Goal: Book appointment/travel/reservation

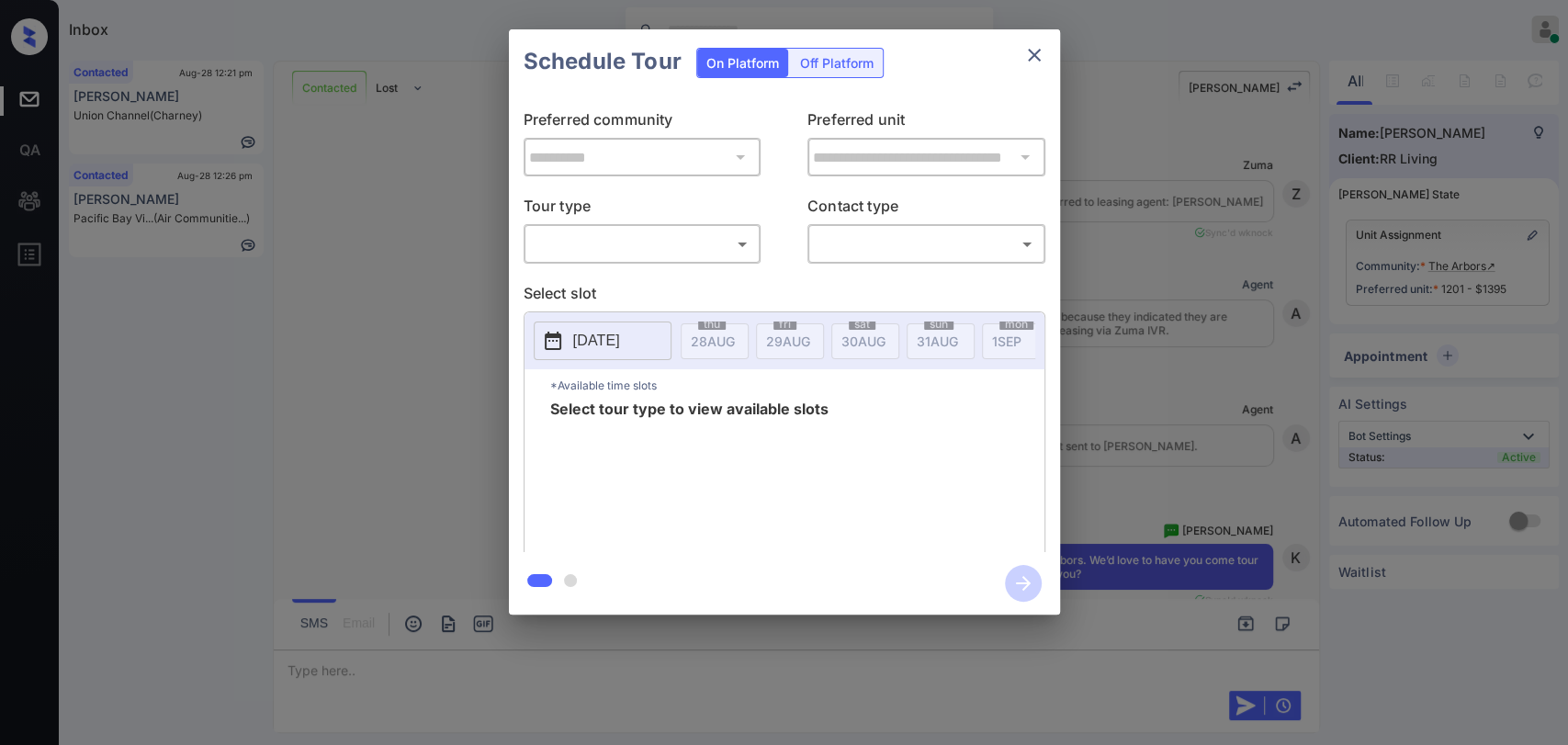
scroll to position [5176, 0]
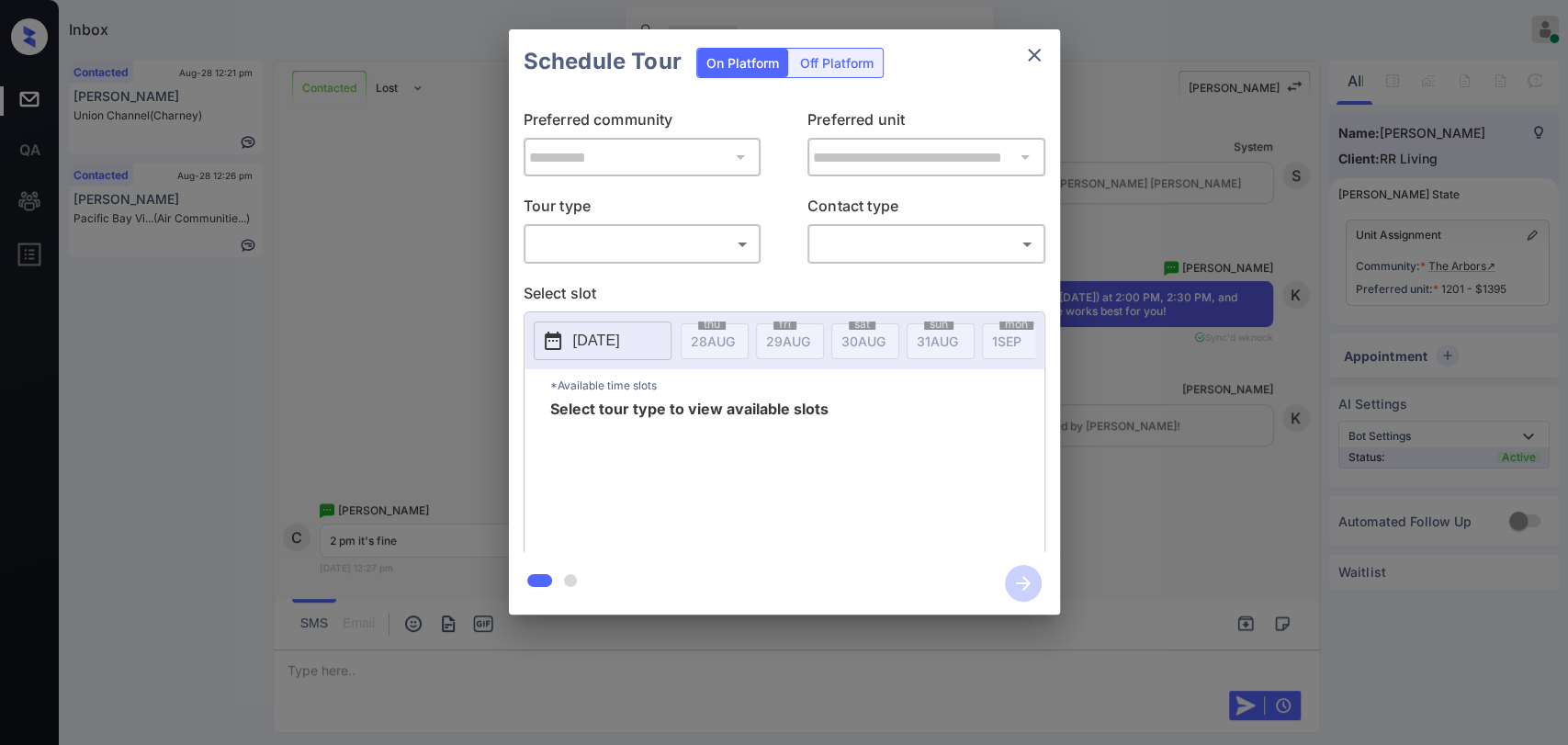
click at [632, 242] on body "Inbox Danielle Dela Cruz Online Set yourself offline Set yourself on break Prof…" at bounding box center [784, 372] width 1568 height 745
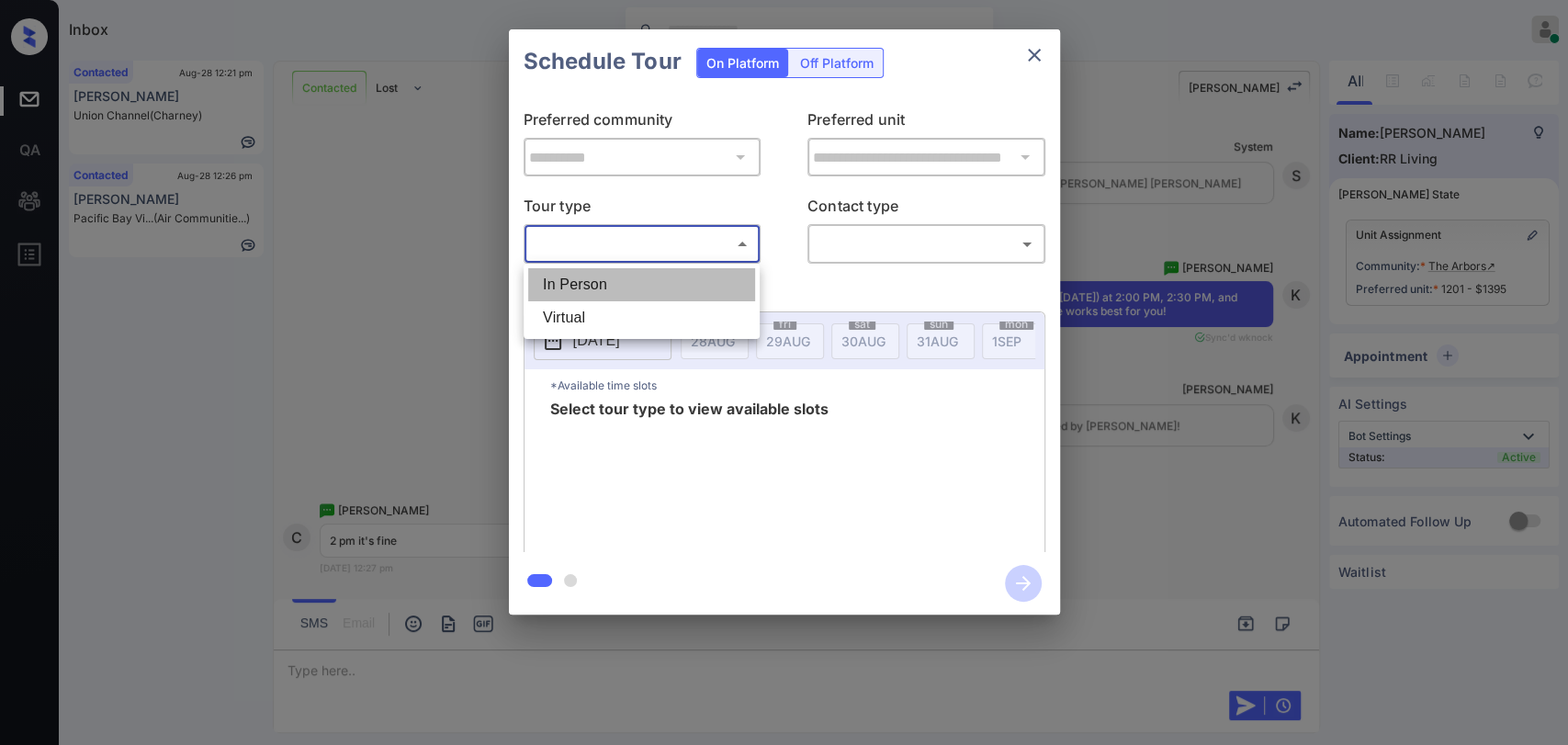
click at [607, 293] on li "In Person" at bounding box center [641, 284] width 226 height 33
type input "********"
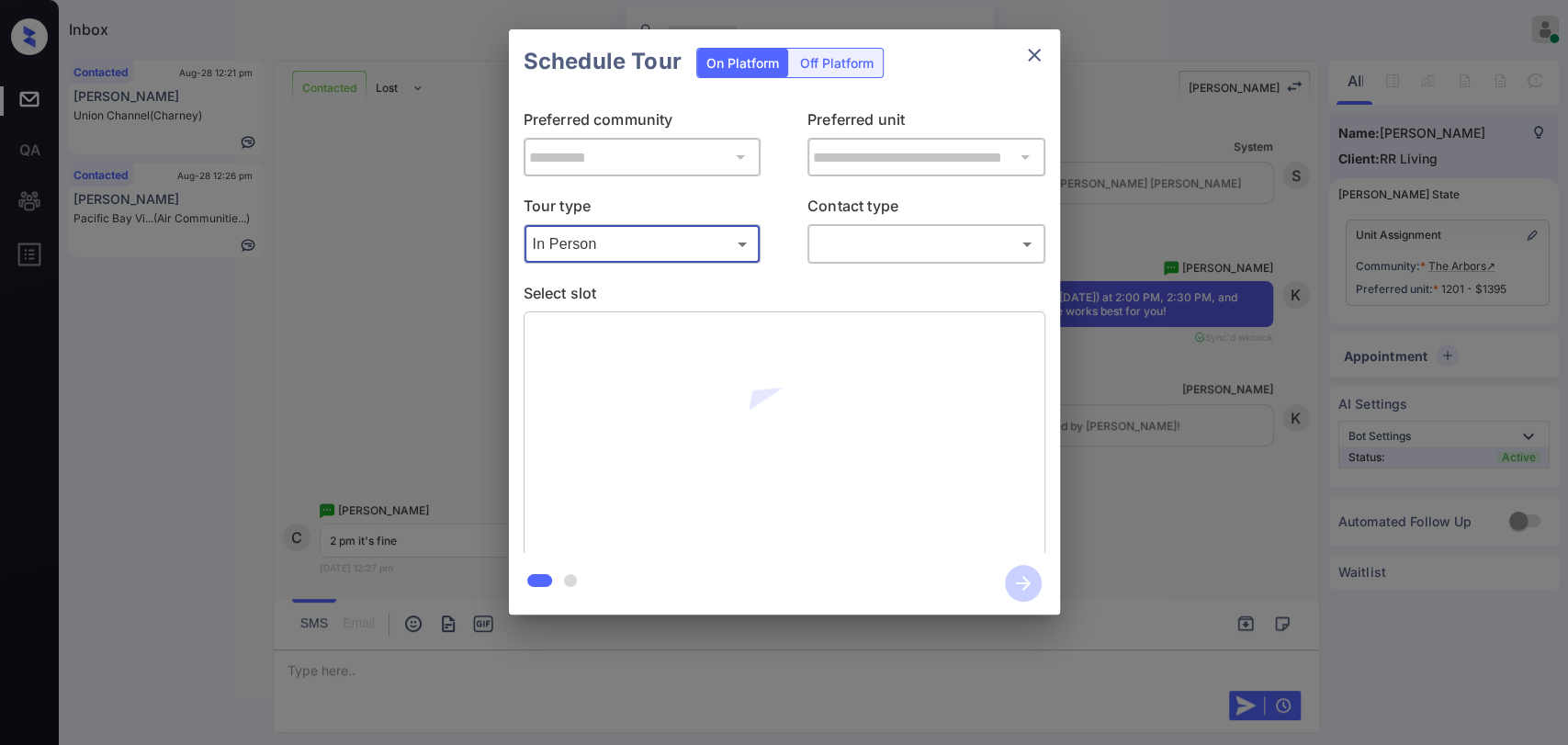
click at [936, 251] on body "Inbox Danielle Dela Cruz Online Set yourself offline Set yourself on break Prof…" at bounding box center [784, 372] width 1568 height 745
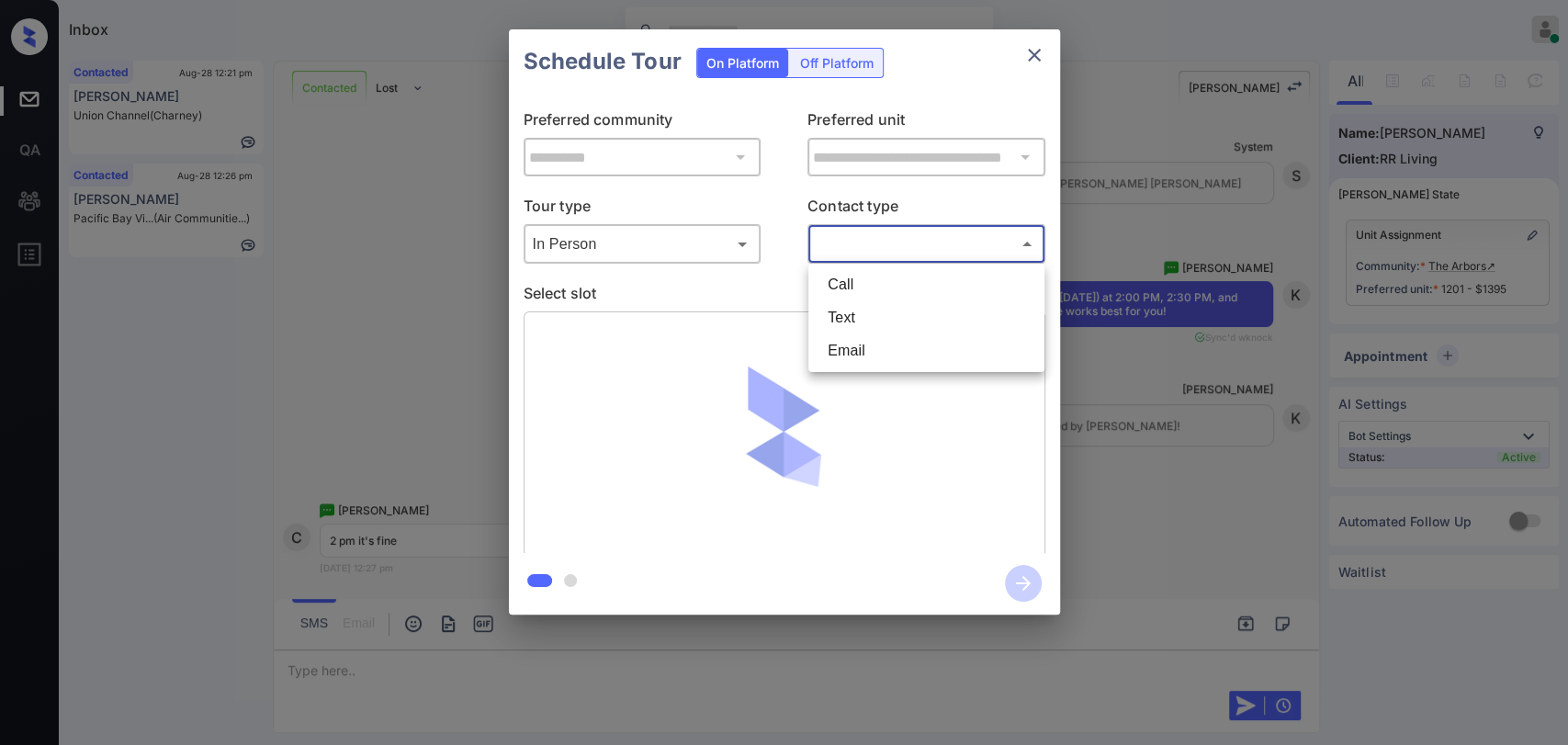
click at [867, 316] on li "Text" at bounding box center [927, 317] width 226 height 33
type input "****"
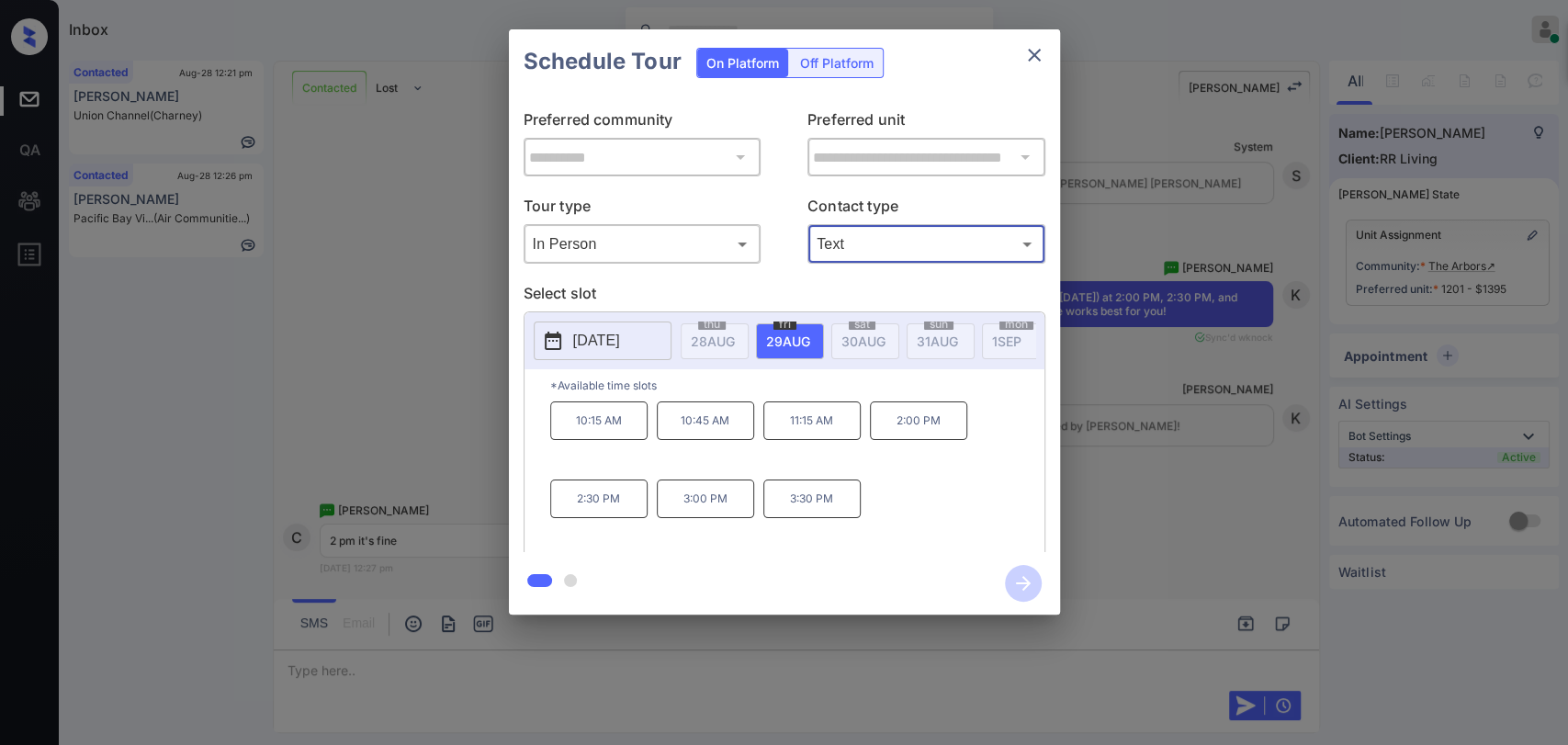
click at [902, 435] on p "2:00 PM" at bounding box center [919, 420] width 97 height 39
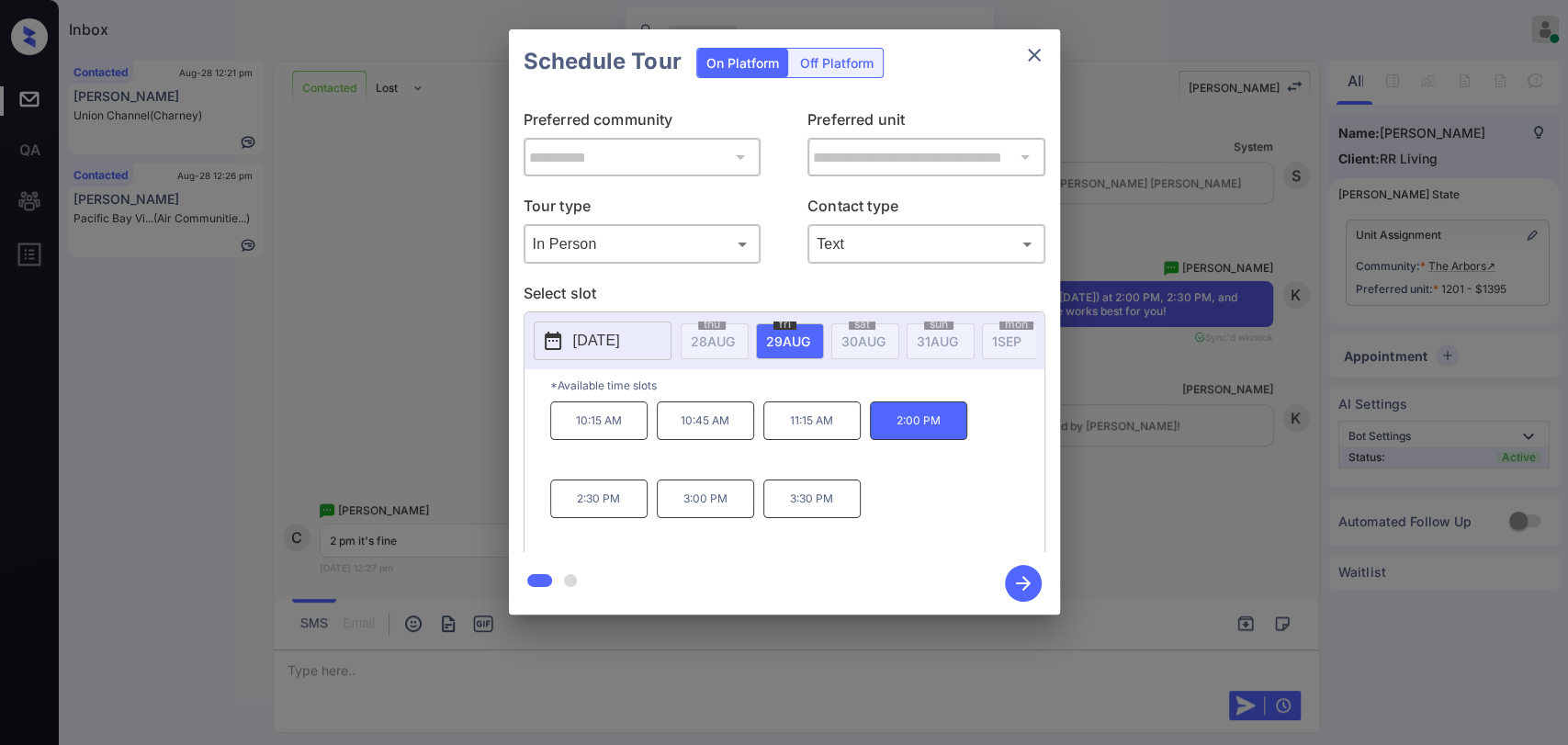
click at [1020, 578] on icon "button" at bounding box center [1023, 583] width 37 height 37
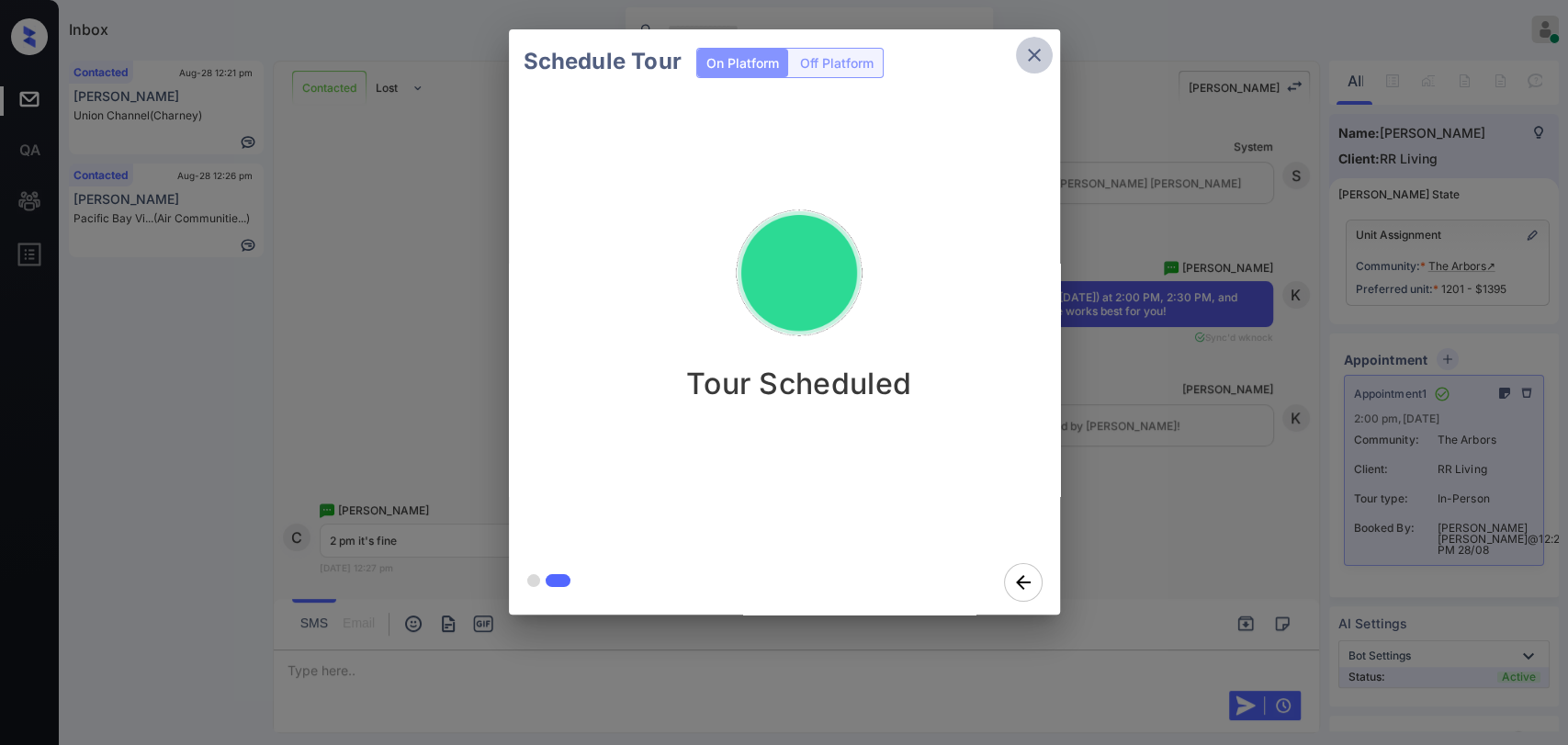
click at [1032, 54] on icon "close" at bounding box center [1034, 55] width 13 height 13
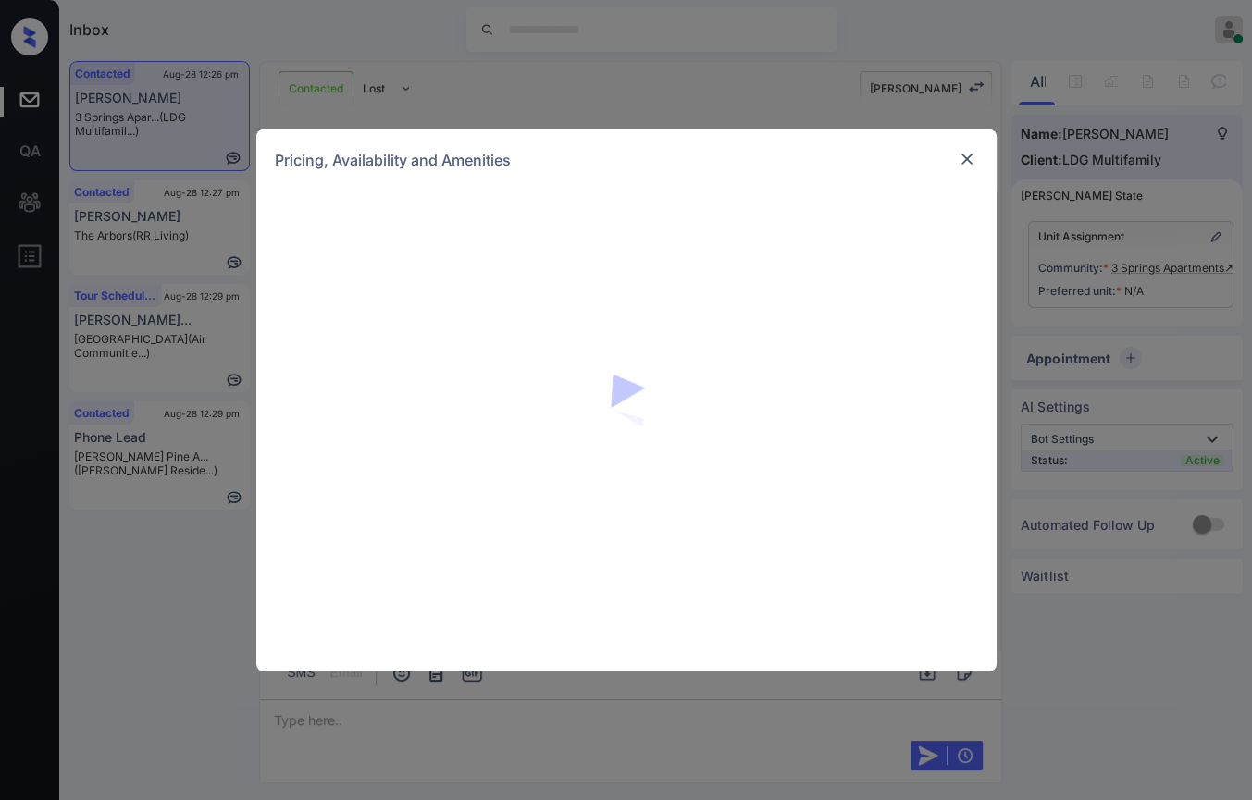
scroll to position [1008, 0]
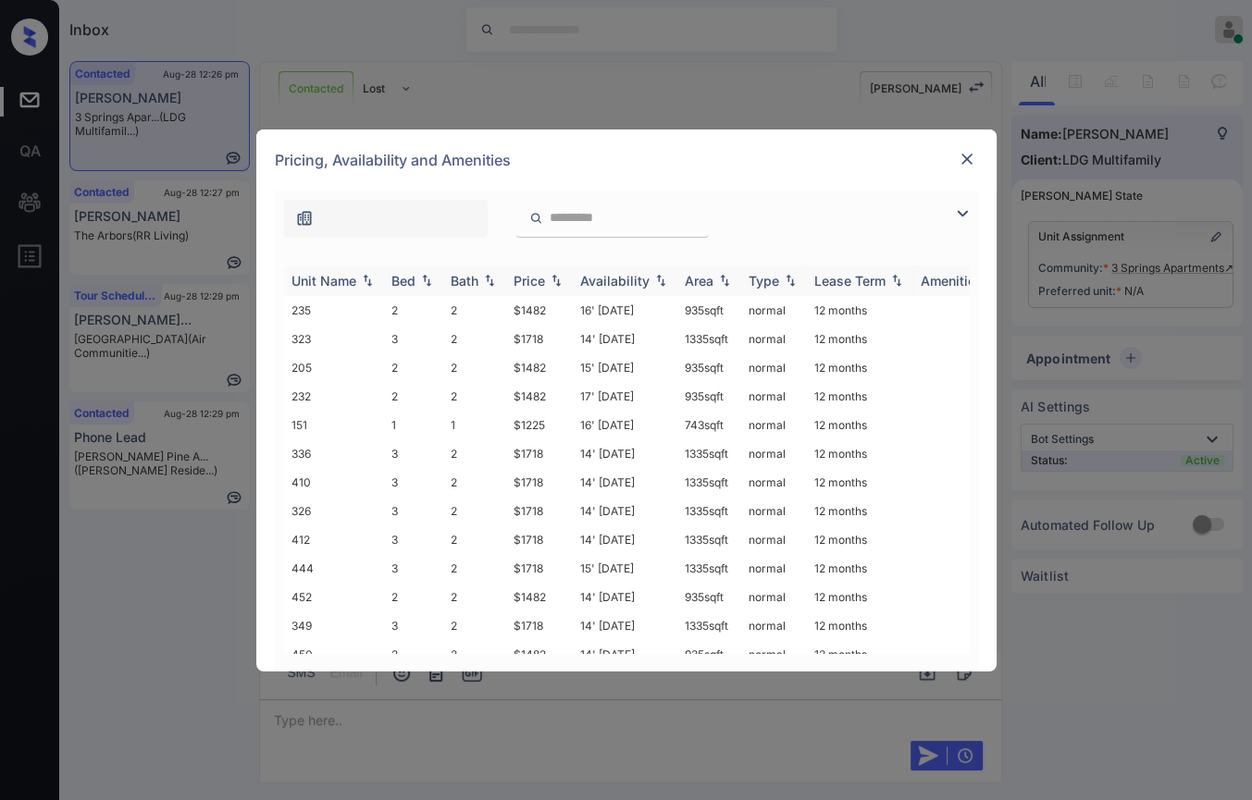
click at [401, 276] on div "Bed" at bounding box center [403, 281] width 24 height 16
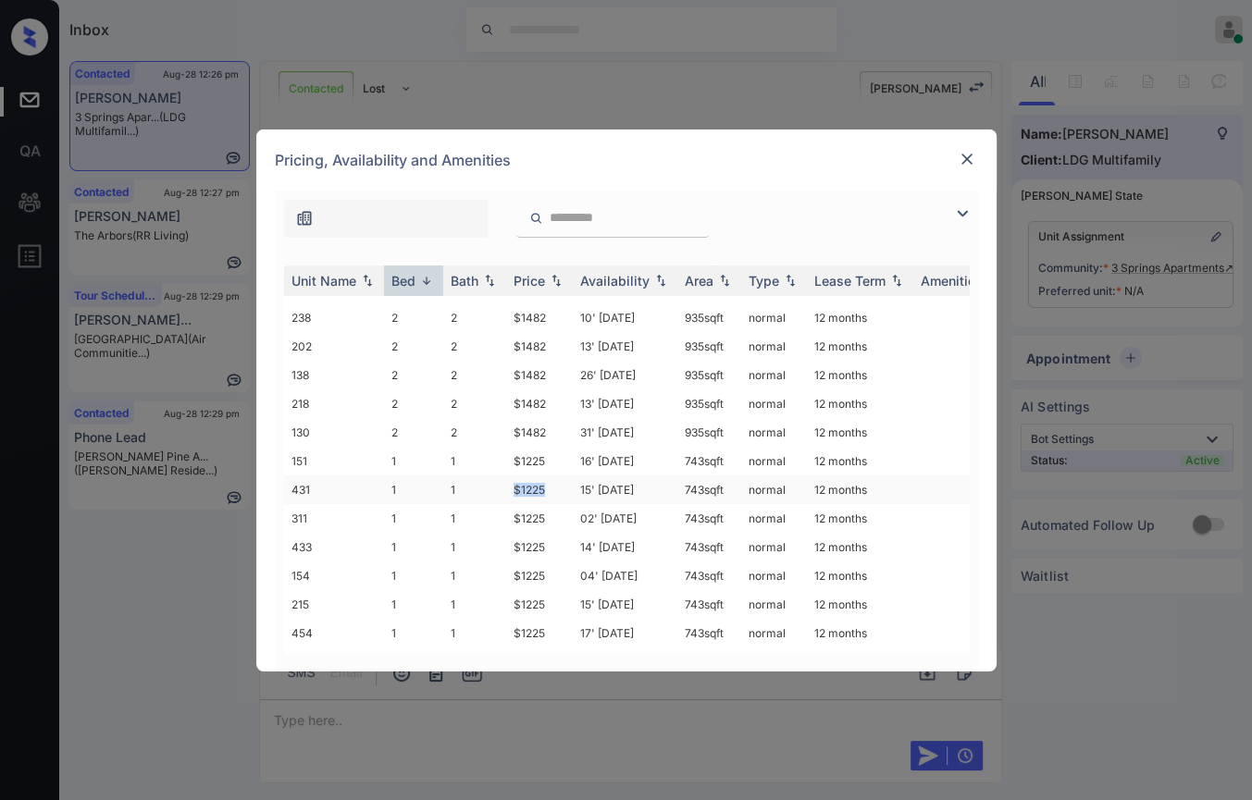
drag, startPoint x: 511, startPoint y: 449, endPoint x: 563, endPoint y: 446, distance: 52.8
click at [563, 475] on td "$1225" at bounding box center [539, 489] width 67 height 29
copy td "$1225"
click at [968, 169] on div at bounding box center [967, 159] width 22 height 22
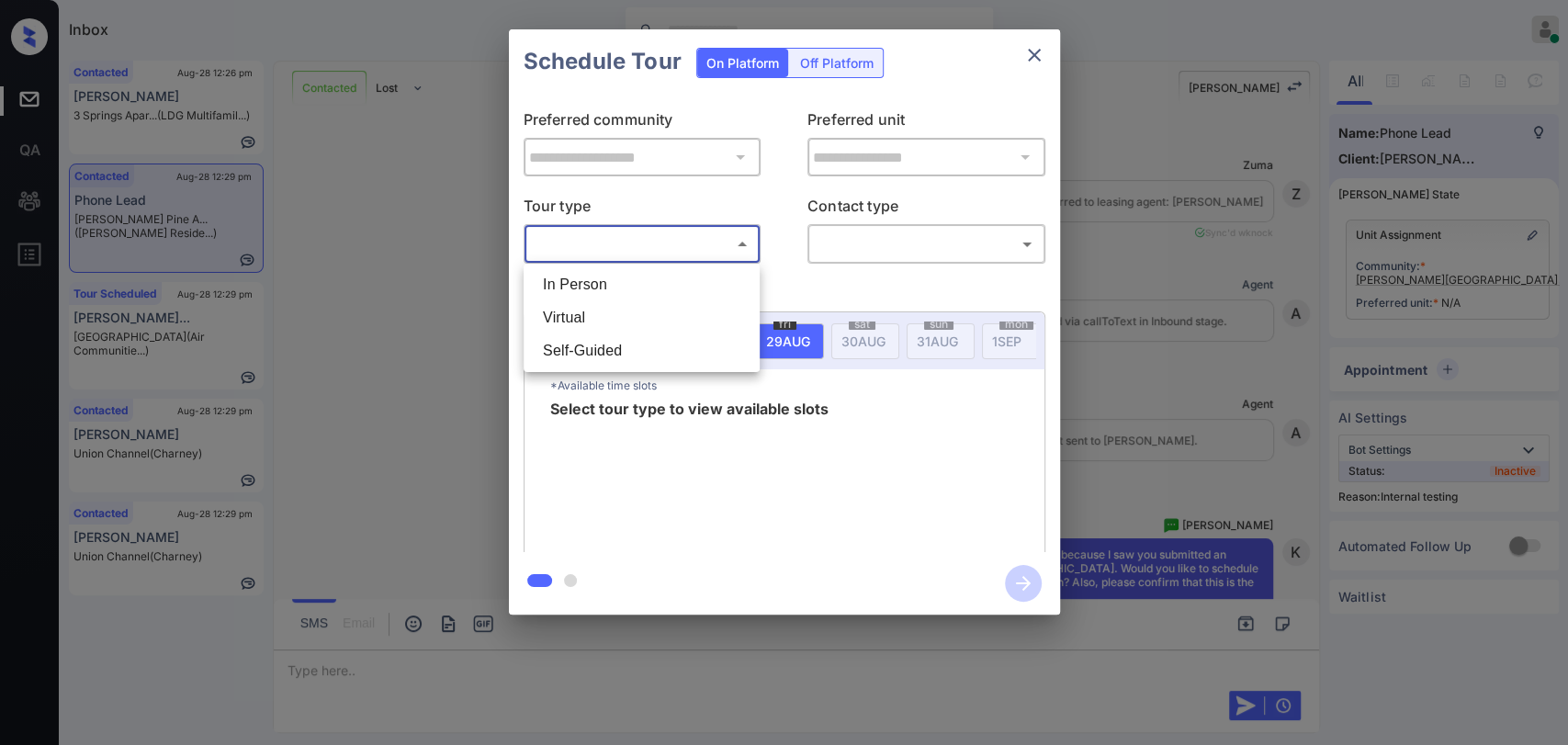
scroll to position [3094, 0]
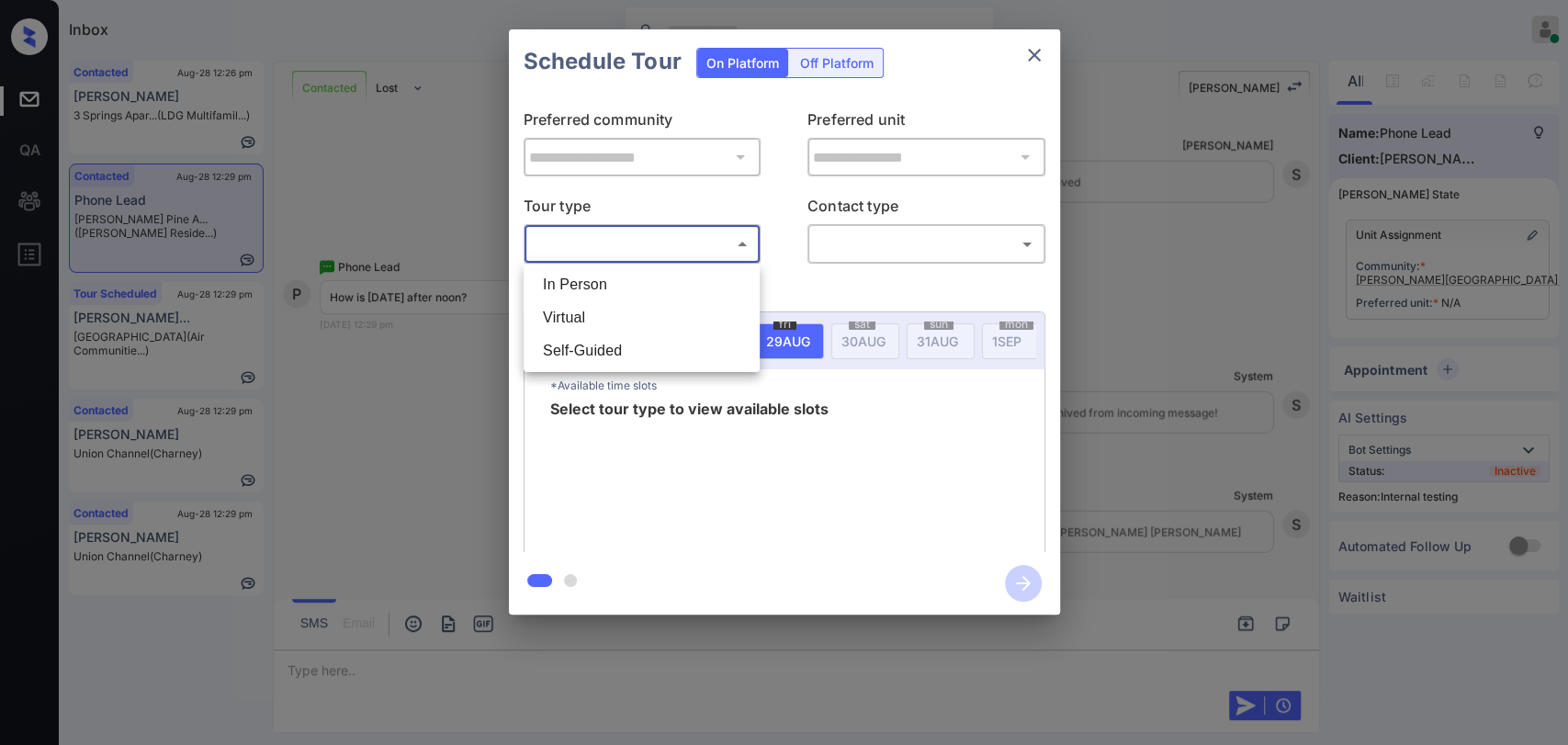
drag, startPoint x: 652, startPoint y: 253, endPoint x: 550, endPoint y: 266, distance: 102.8
click at [650, 251] on body "Inbox Danielle Dela Cruz Online Set yourself offline Set yourself on break Prof…" at bounding box center [784, 372] width 1568 height 745
click at [575, 310] on li "Virtual" at bounding box center [641, 317] width 226 height 33
type input "*******"
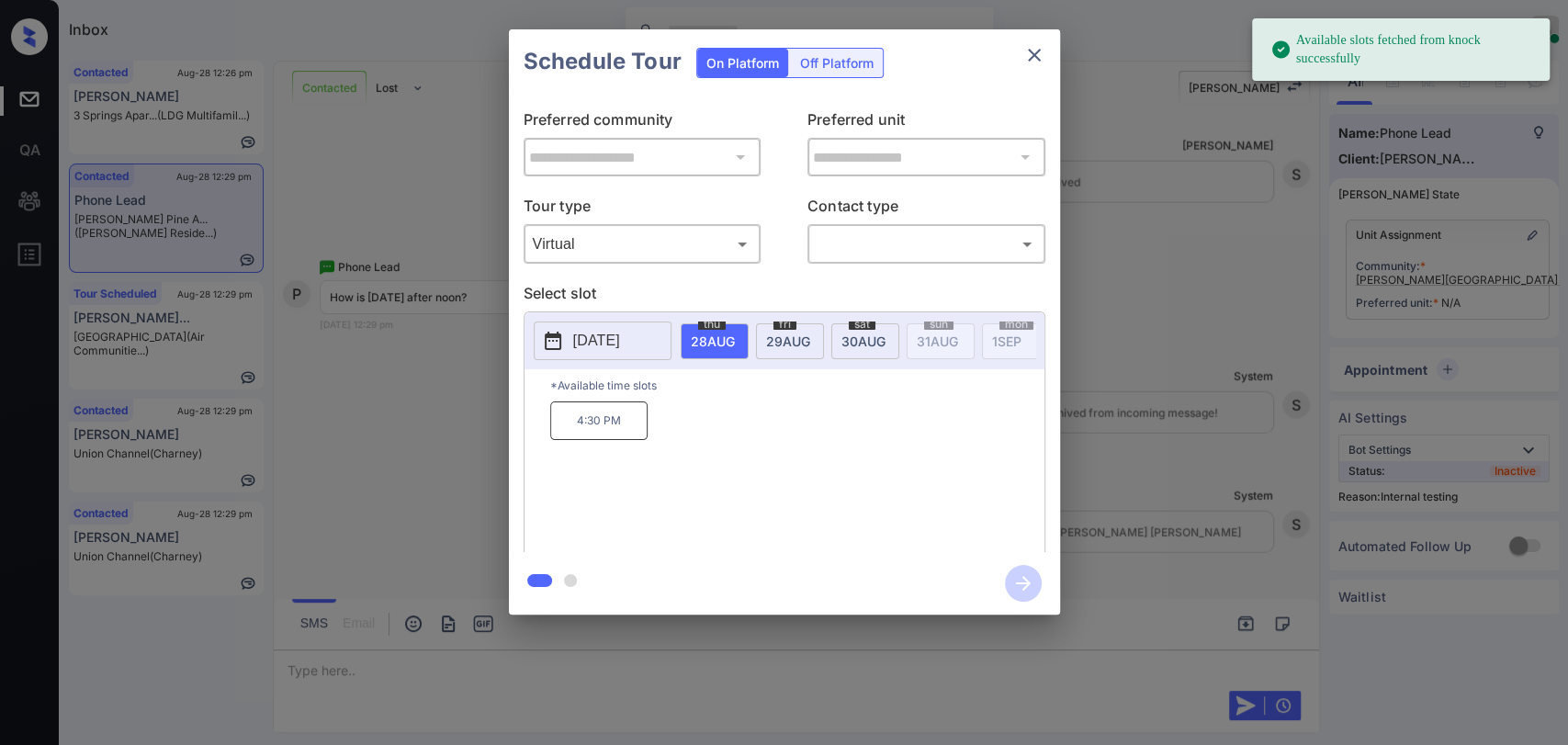
click at [787, 347] on span "29 AUG" at bounding box center [787, 342] width 44 height 16
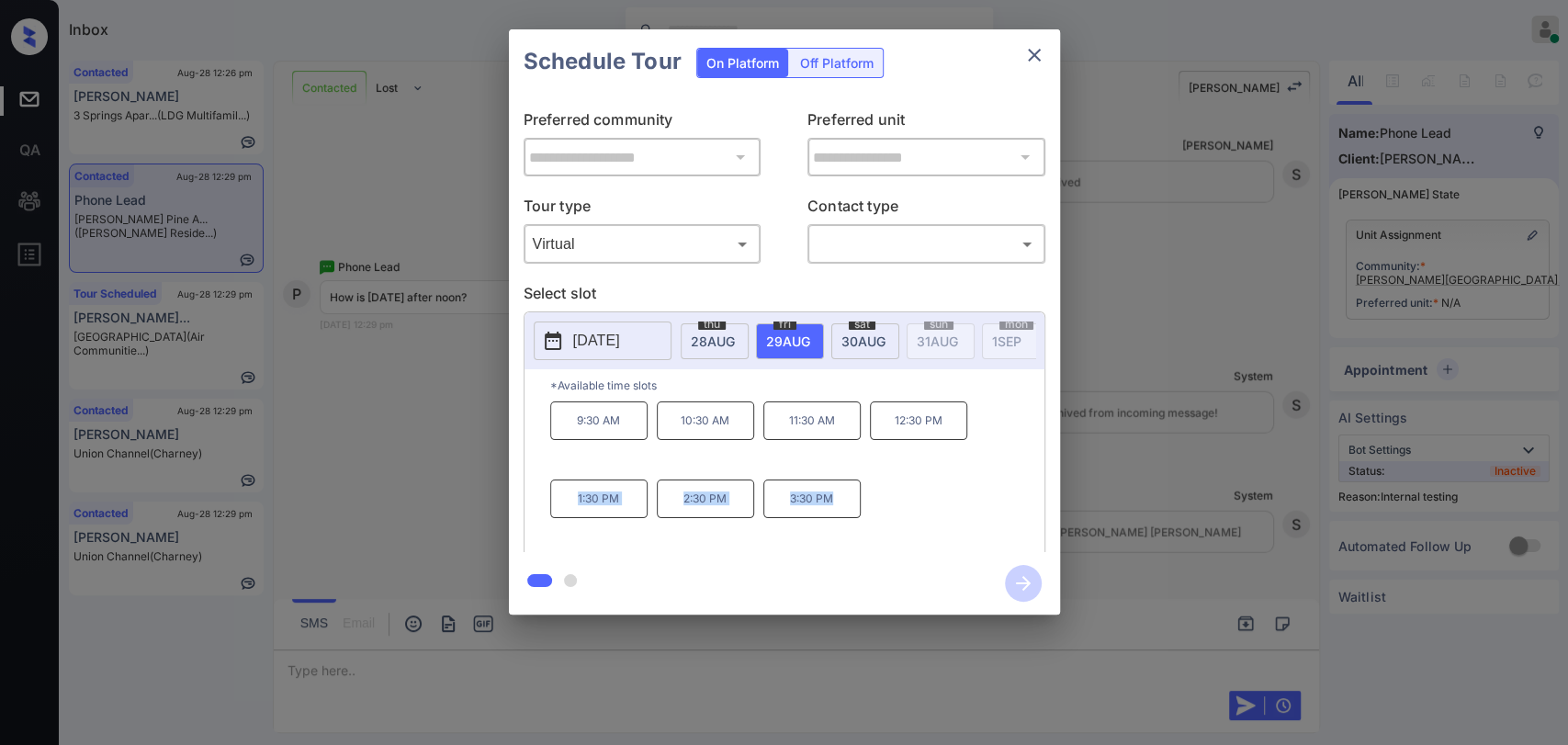
drag, startPoint x: 568, startPoint y: 505, endPoint x: 979, endPoint y: 474, distance: 412.2
click at [881, 509] on div "9:30 AM 10:30 AM 11:30 AM 12:30 PM 1:30 PM 2:30 PM 3:30 PM" at bounding box center [797, 475] width 495 height 147
copy div "1:30 PM 2:30 PM 3:30 PM"
click at [1035, 50] on icon "close" at bounding box center [1034, 55] width 22 height 22
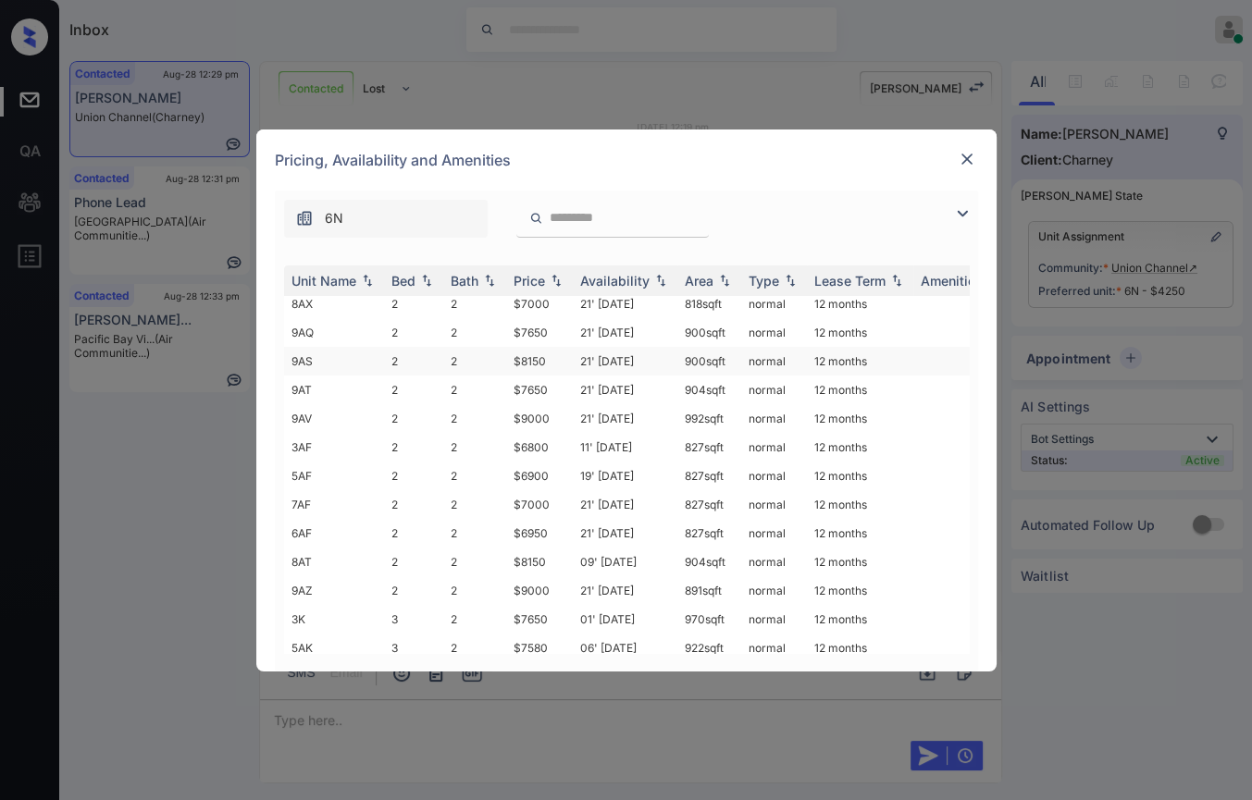
scroll to position [525, 0]
click at [957, 158] on img at bounding box center [966, 159] width 19 height 19
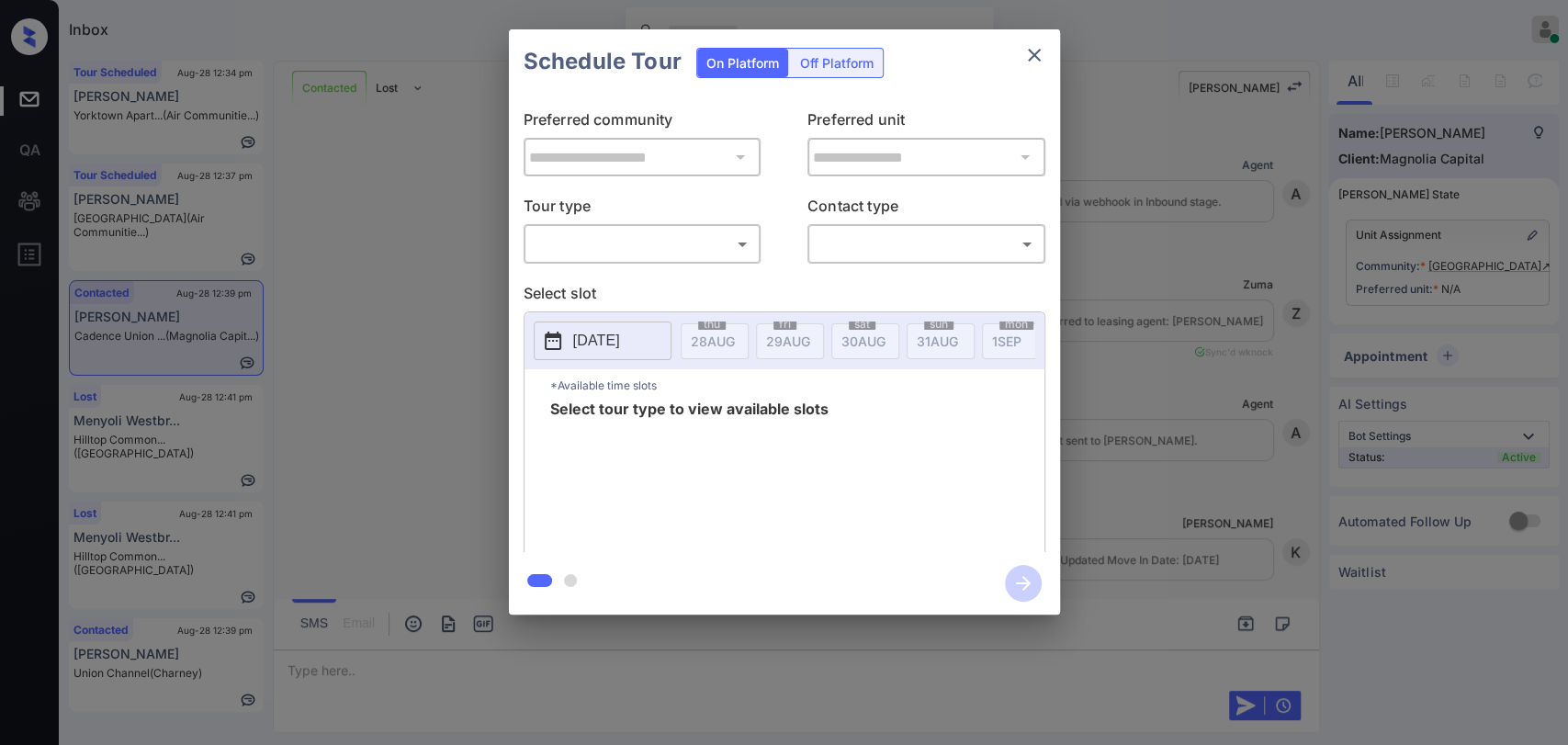
scroll to position [5951, 0]
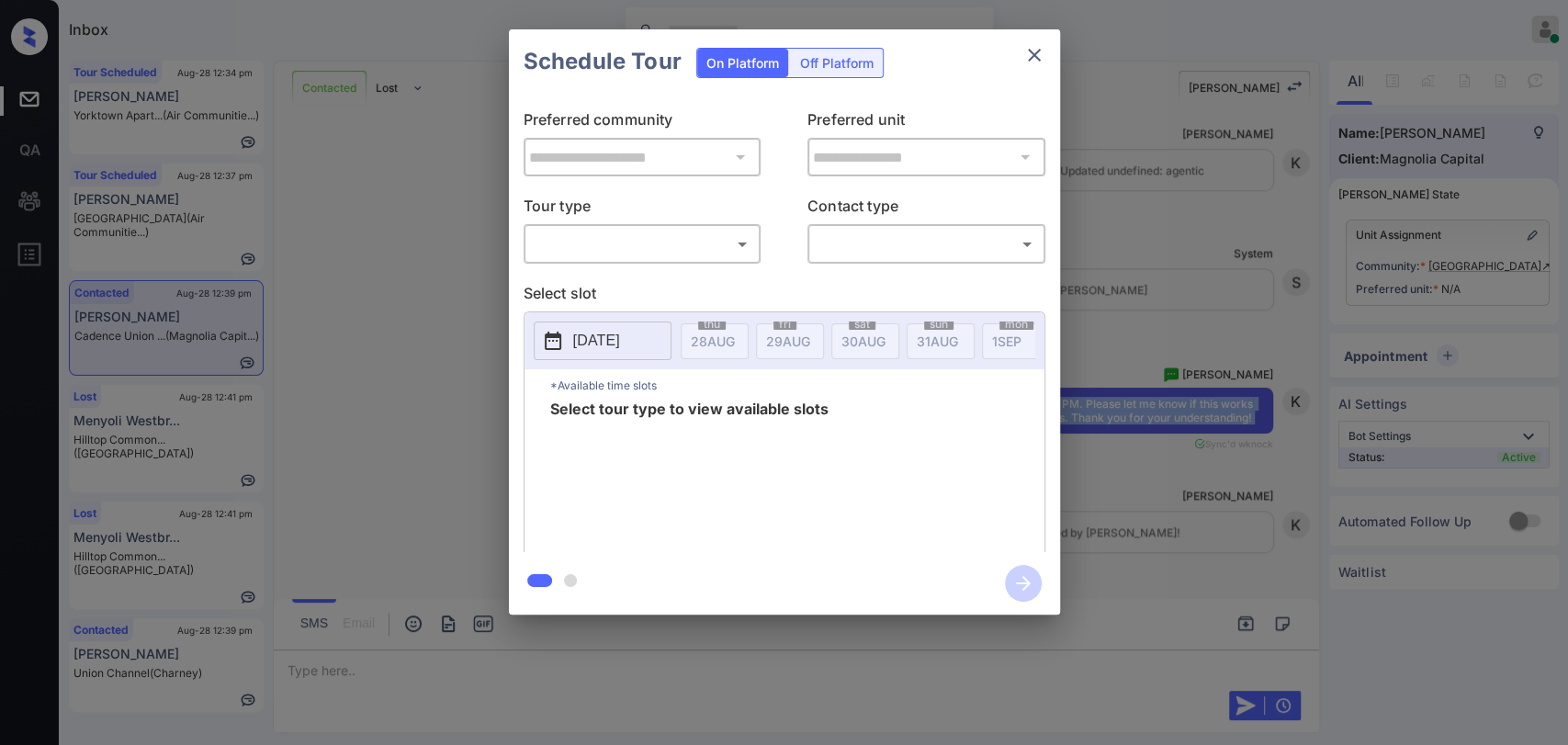
click at [613, 229] on body "Inbox [PERSON_NAME] [PERSON_NAME] Online Set yourself offline Set yourself on b…" at bounding box center [784, 372] width 1568 height 745
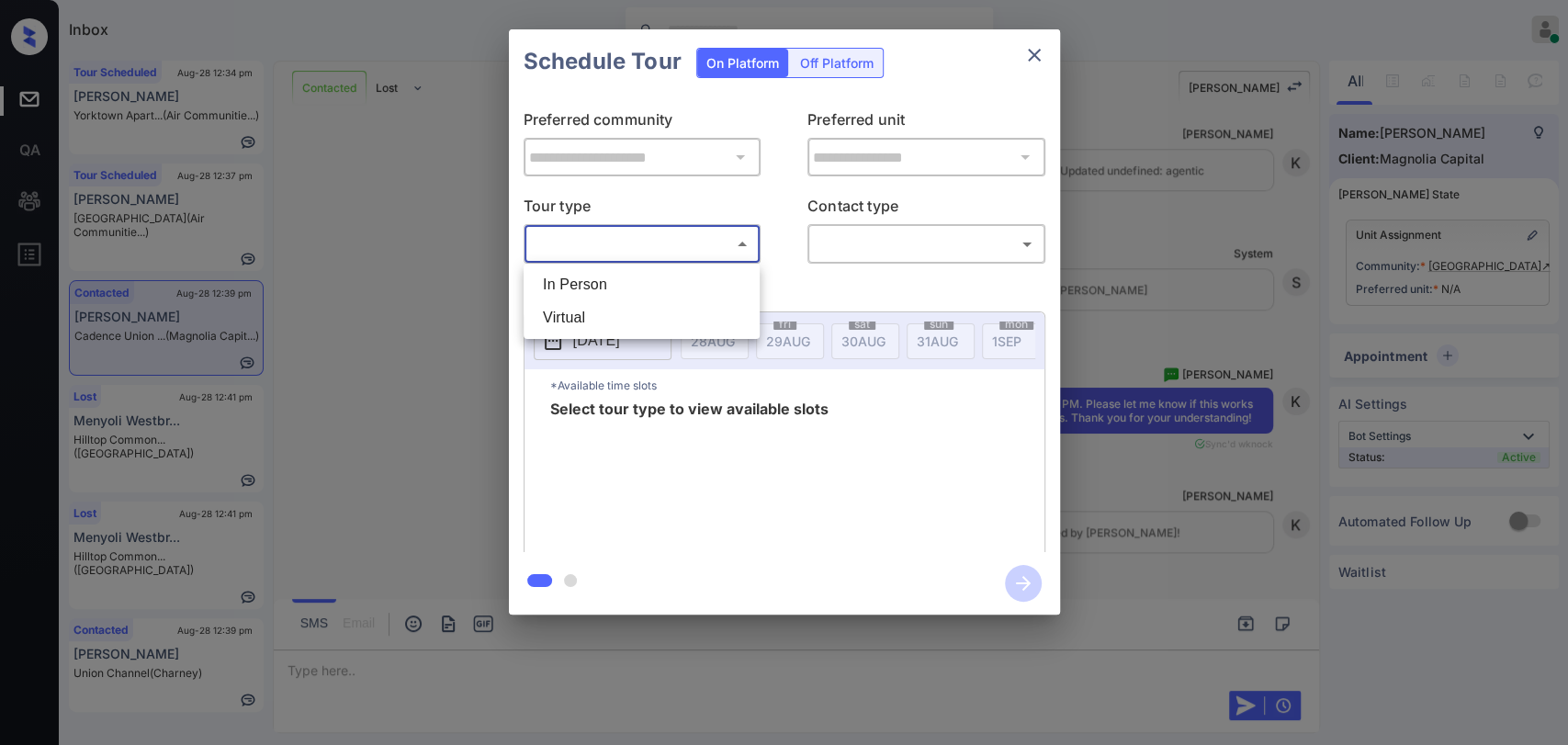
click at [1041, 61] on div at bounding box center [784, 372] width 1568 height 745
click at [1031, 52] on icon "close" at bounding box center [1034, 55] width 13 height 13
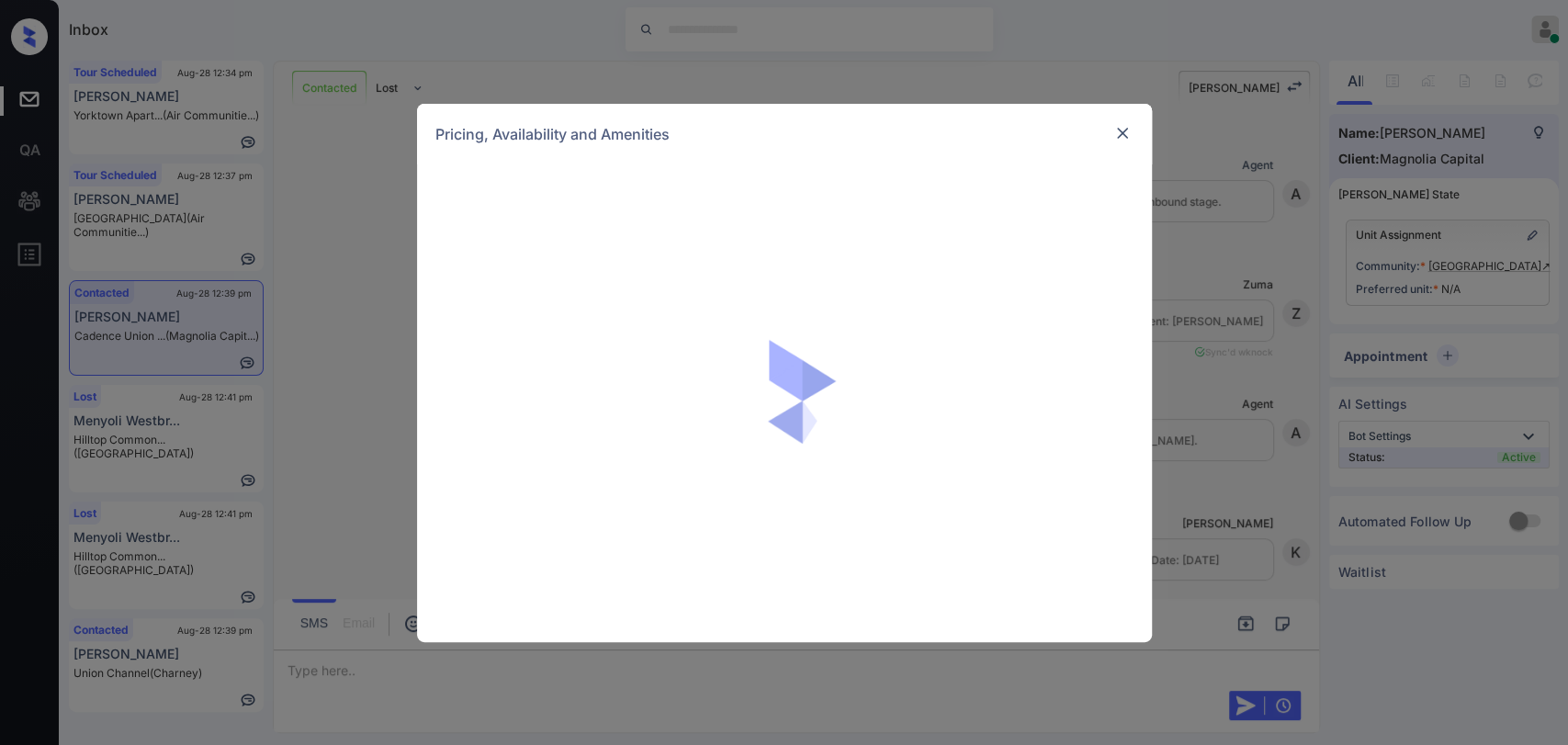
scroll to position [5543, 0]
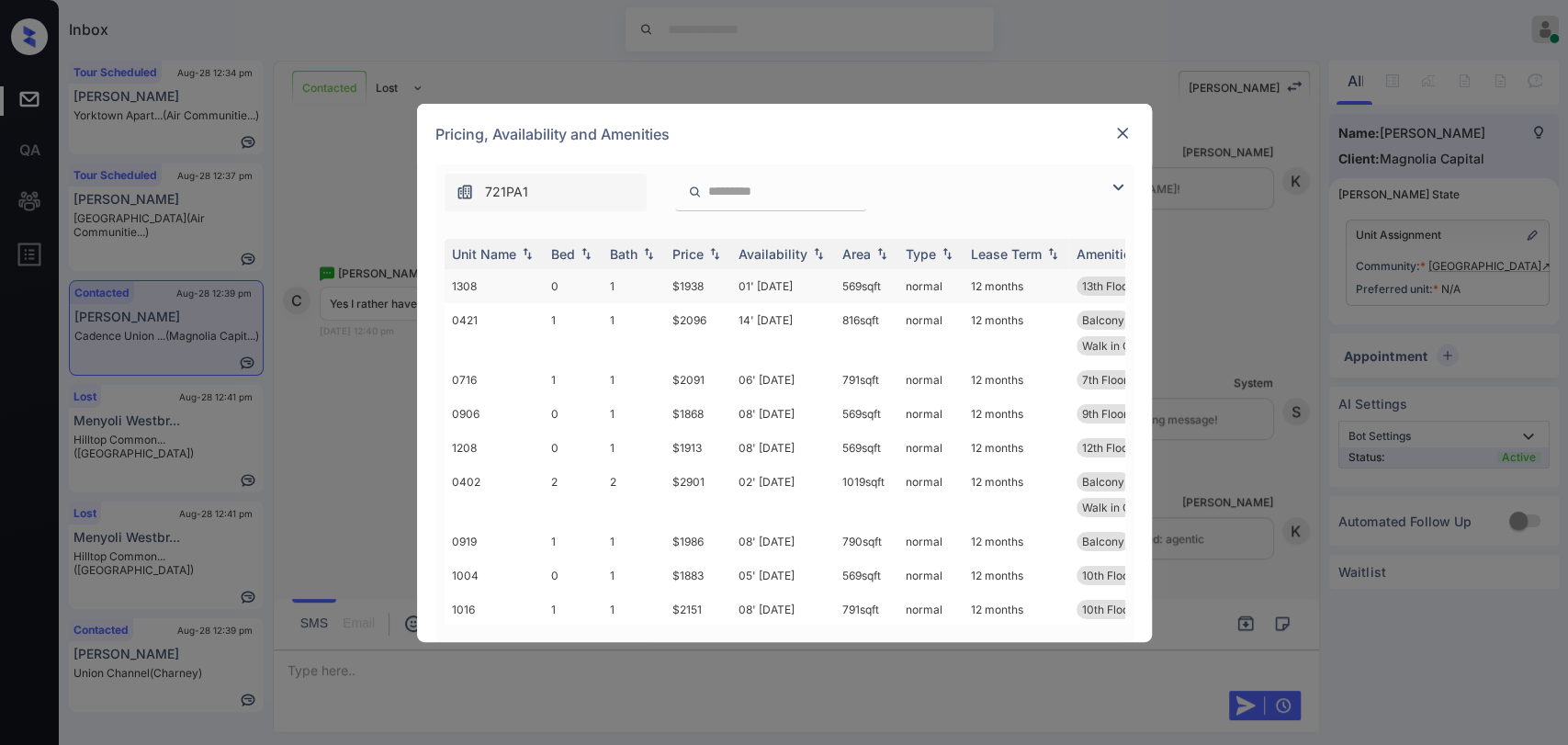
click at [537, 285] on td "1308" at bounding box center [495, 286] width 99 height 34
drag, startPoint x: 537, startPoint y: 285, endPoint x: 1028, endPoint y: 208, distance: 497.0
click at [538, 285] on td "1308" at bounding box center [495, 286] width 99 height 34
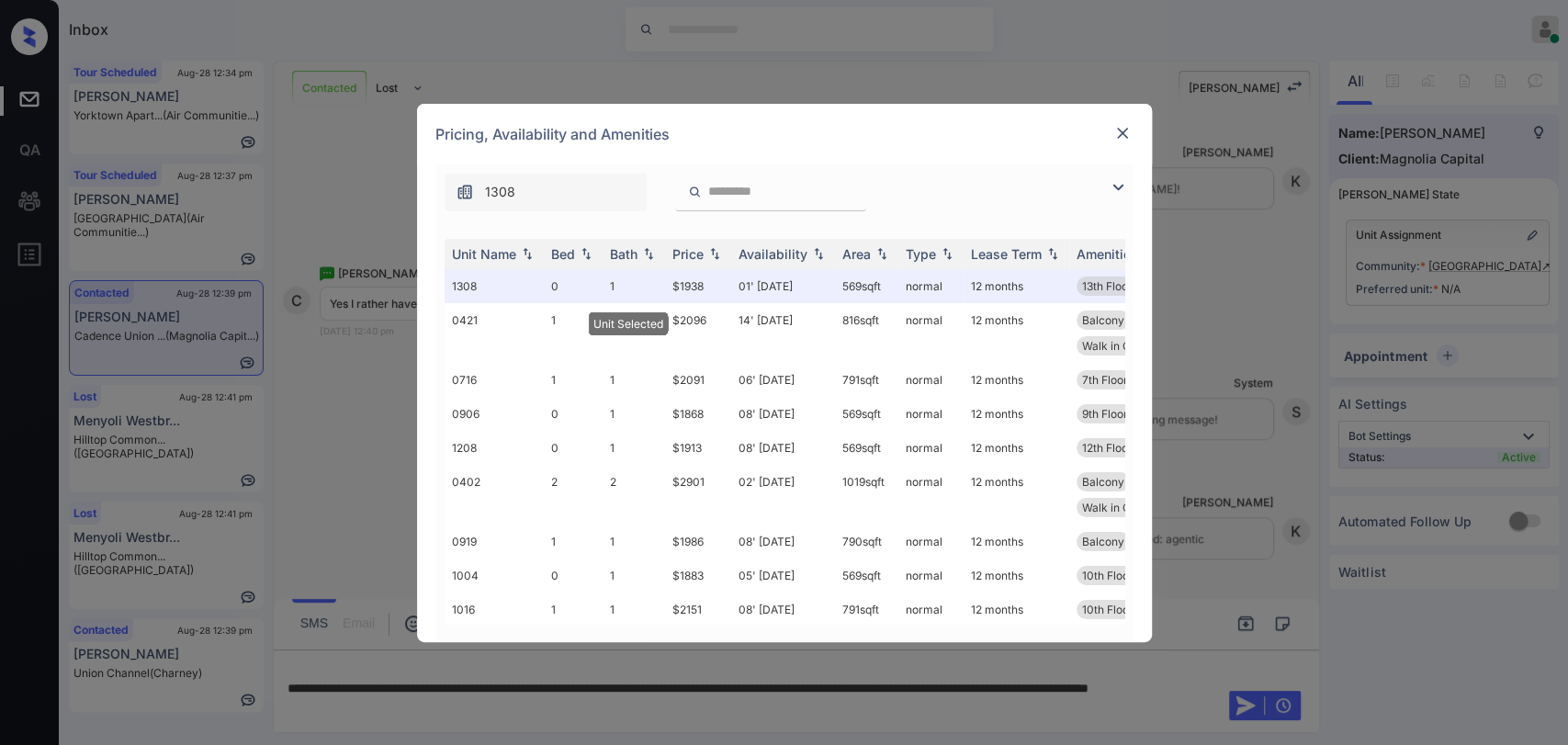
click at [1113, 129] on img at bounding box center [1122, 133] width 19 height 19
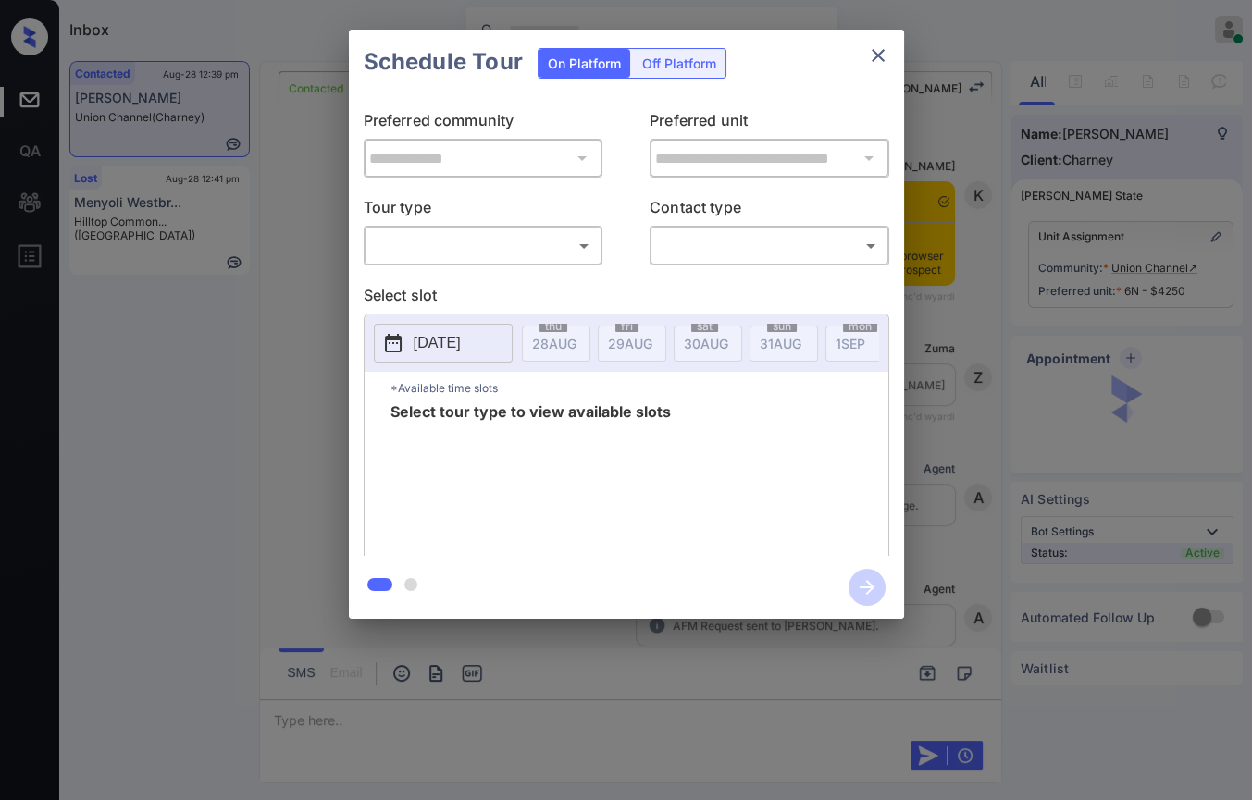
scroll to position [6386, 0]
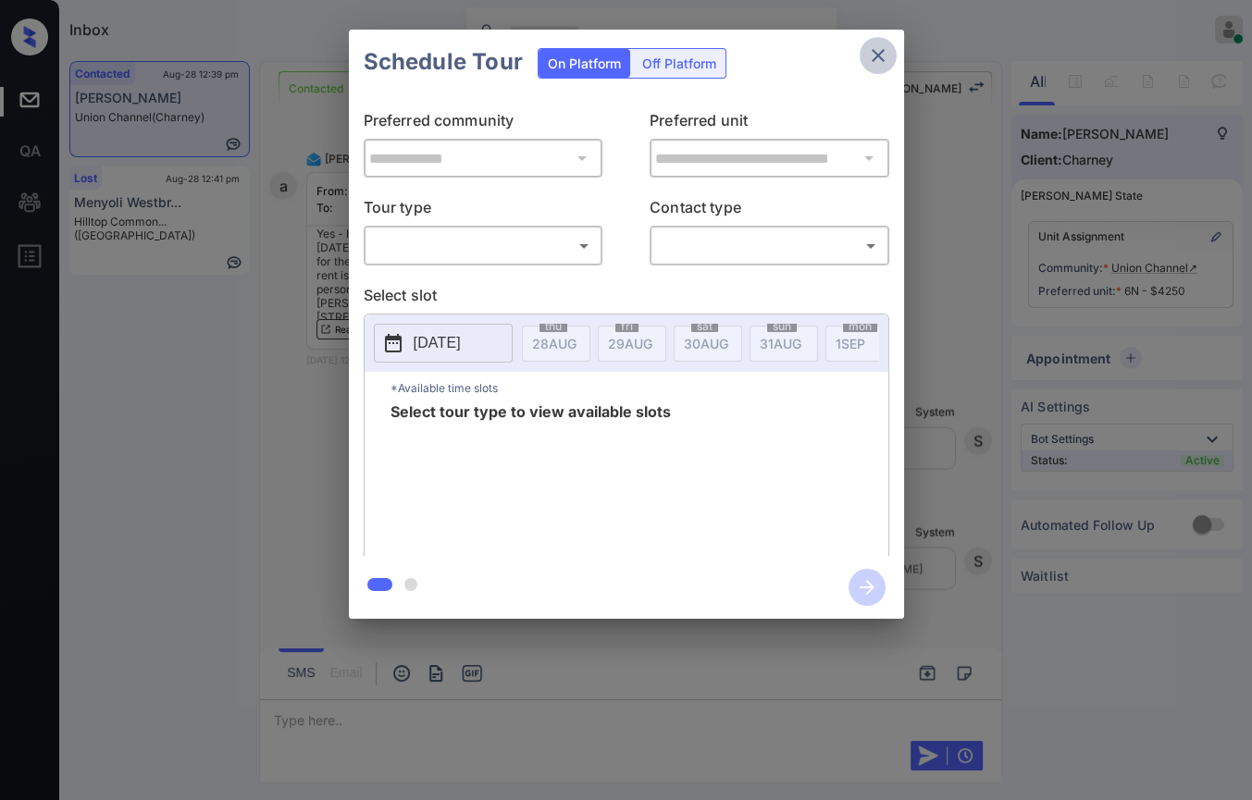
click at [868, 56] on icon "close" at bounding box center [878, 55] width 22 height 22
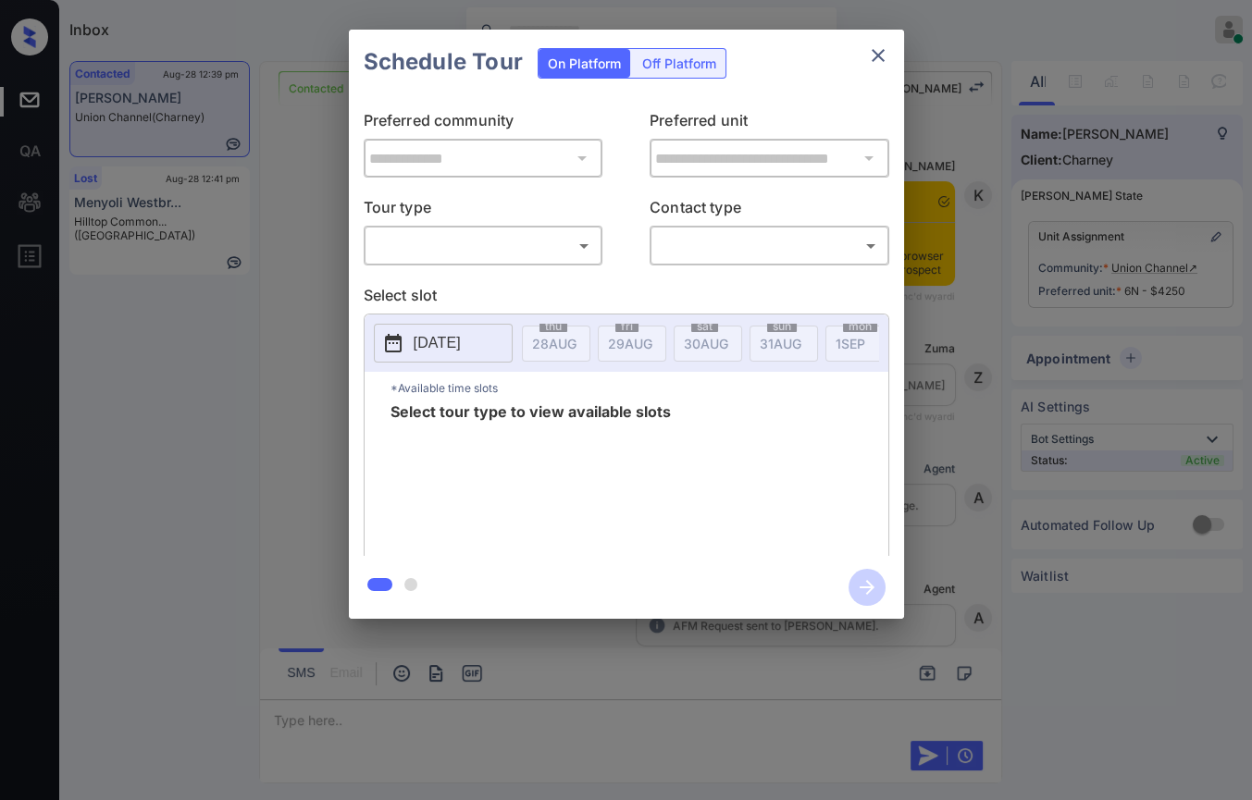
scroll to position [6386, 0]
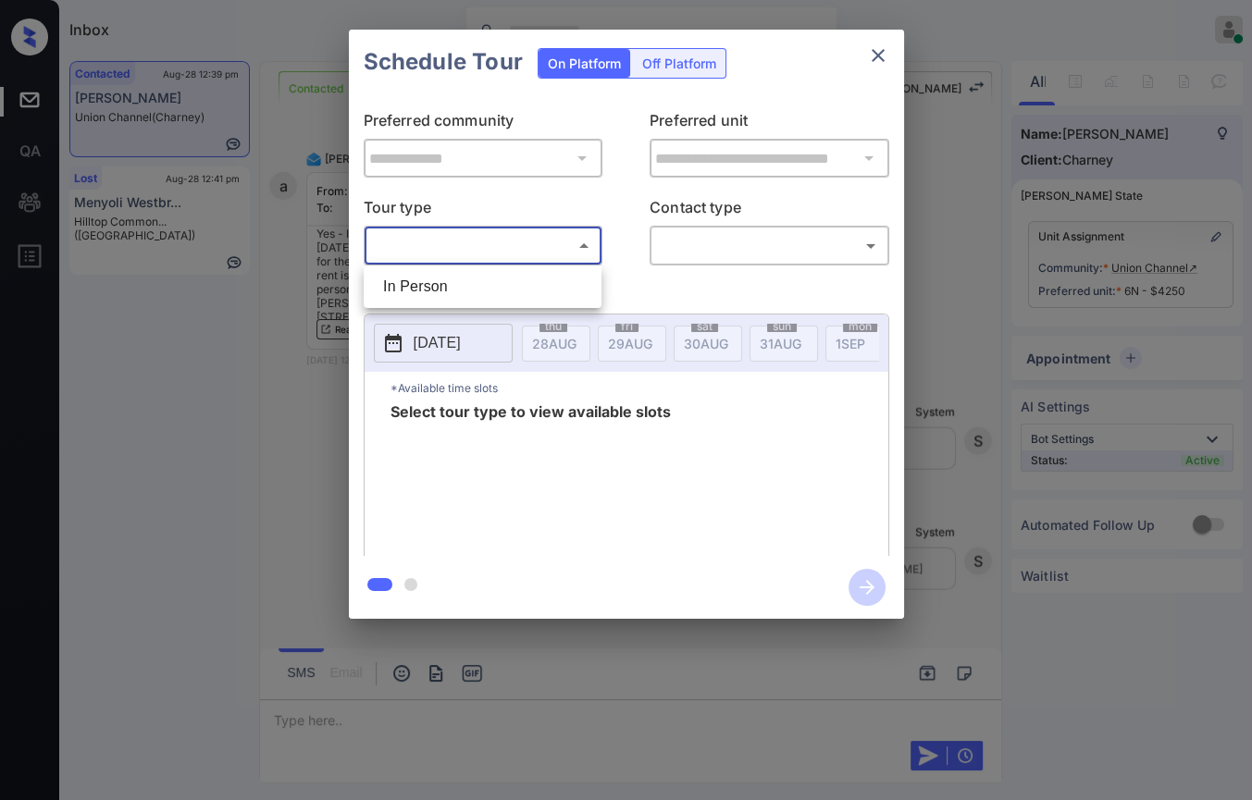
click at [426, 249] on body "Inbox [PERSON_NAME] [PERSON_NAME] Online Set yourself offline Set yourself on b…" at bounding box center [626, 400] width 1252 height 800
click at [450, 275] on li "In Person" at bounding box center [482, 286] width 228 height 33
type input "********"
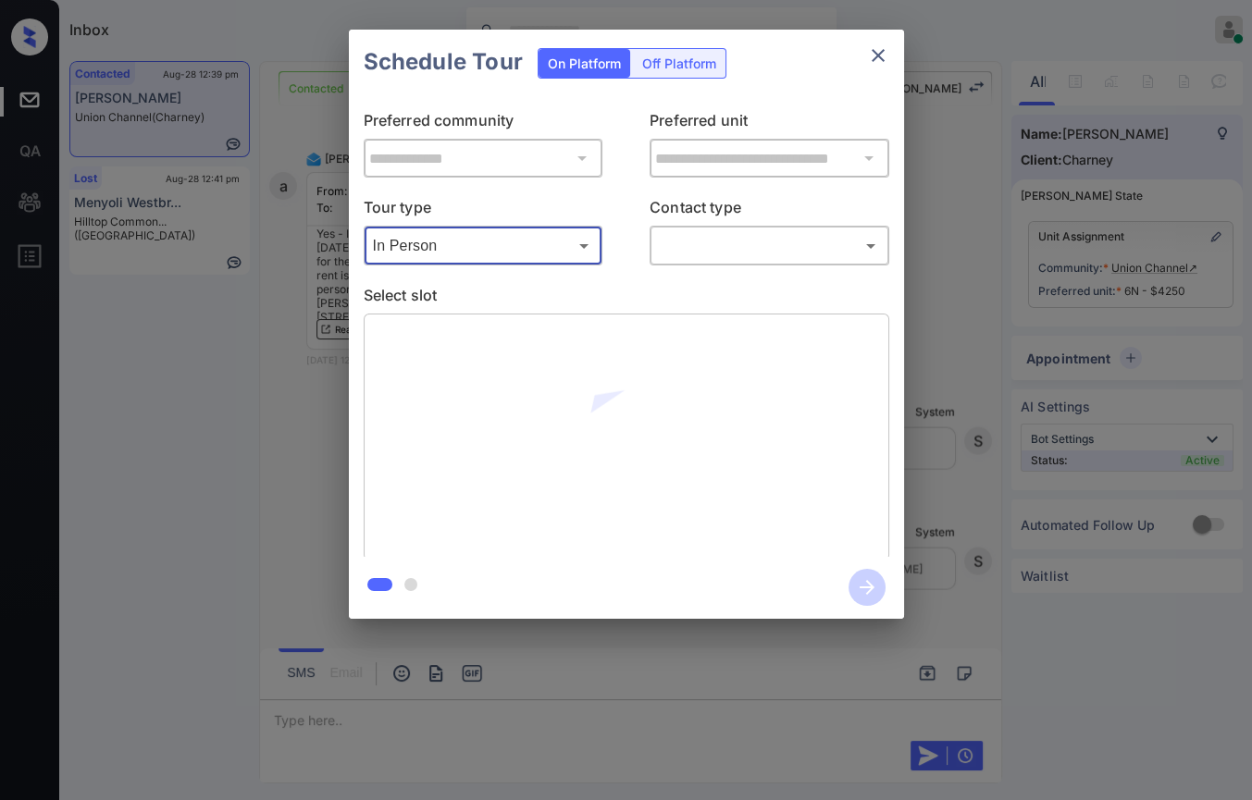
click at [819, 239] on body "Inbox [PERSON_NAME] [PERSON_NAME] Online Set yourself offline Set yourself on b…" at bounding box center [626, 400] width 1252 height 800
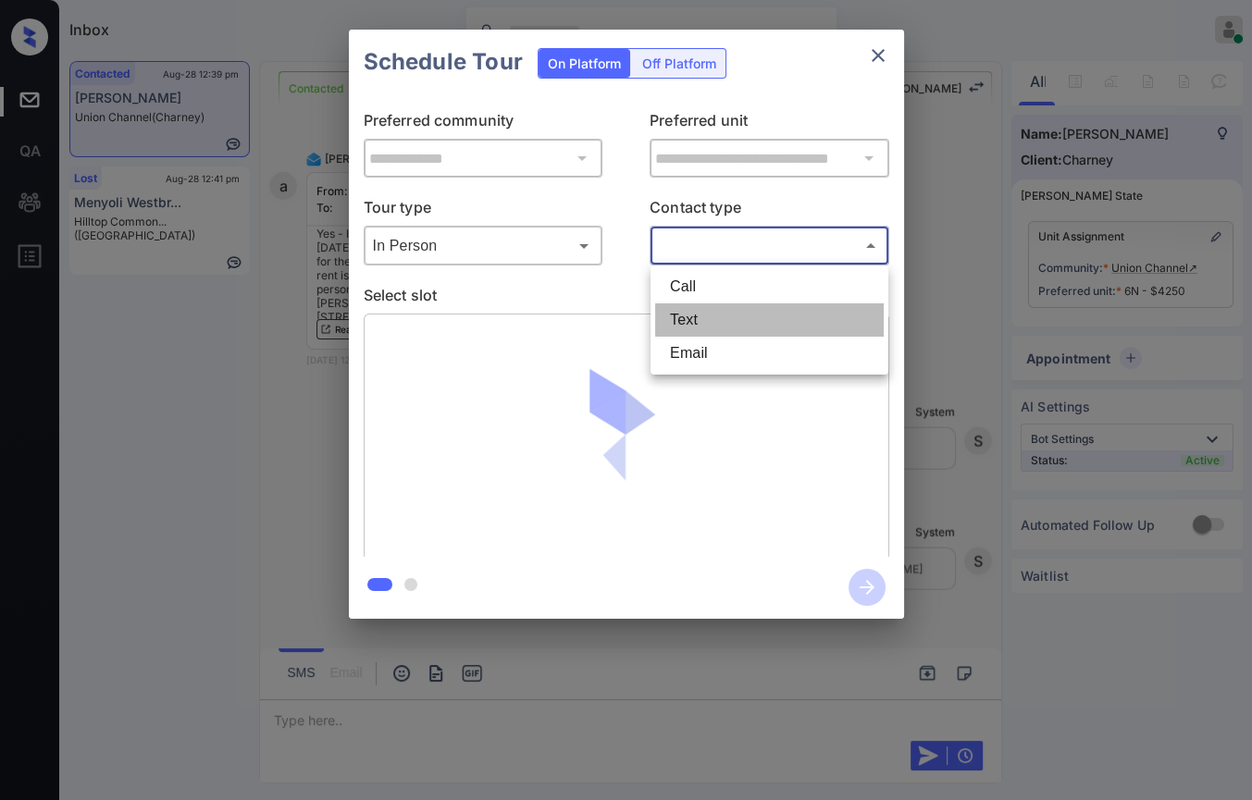
click at [710, 323] on li "Text" at bounding box center [769, 319] width 228 height 33
type input "****"
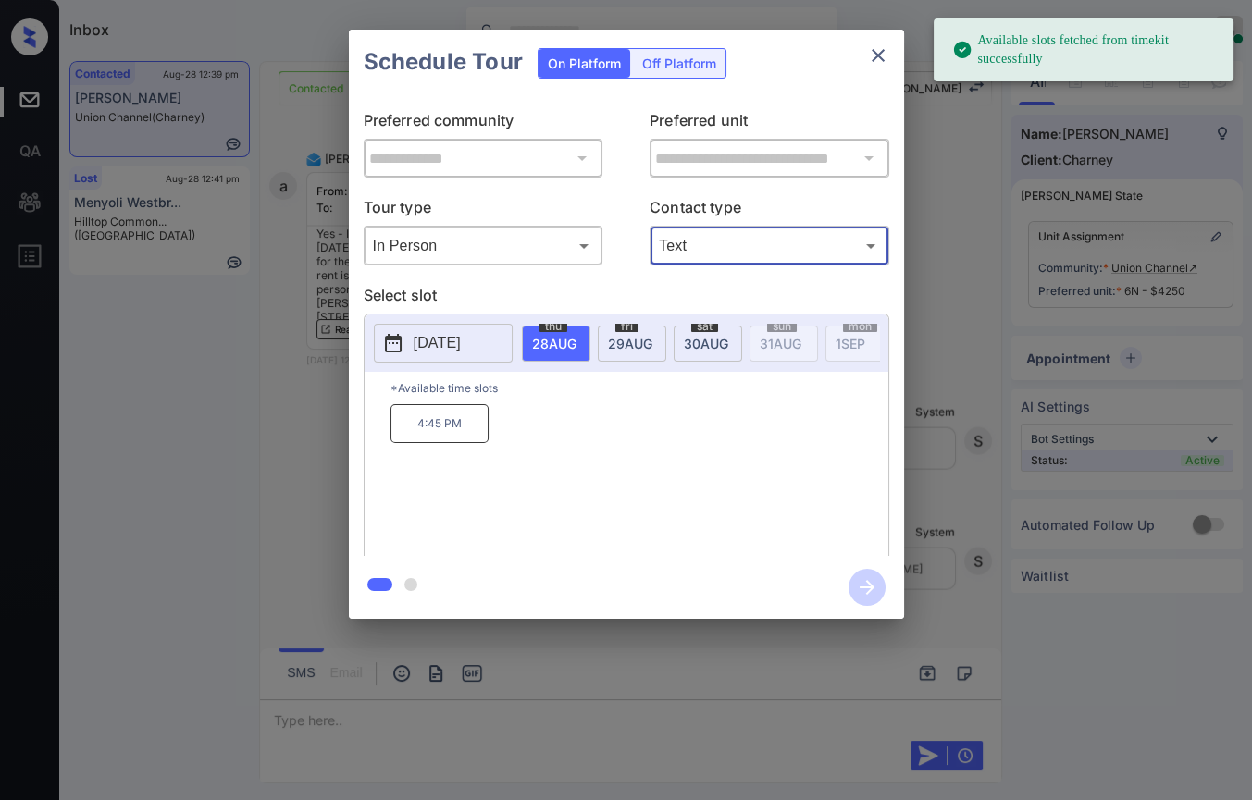
click at [621, 342] on span "29 AUG" at bounding box center [630, 344] width 44 height 16
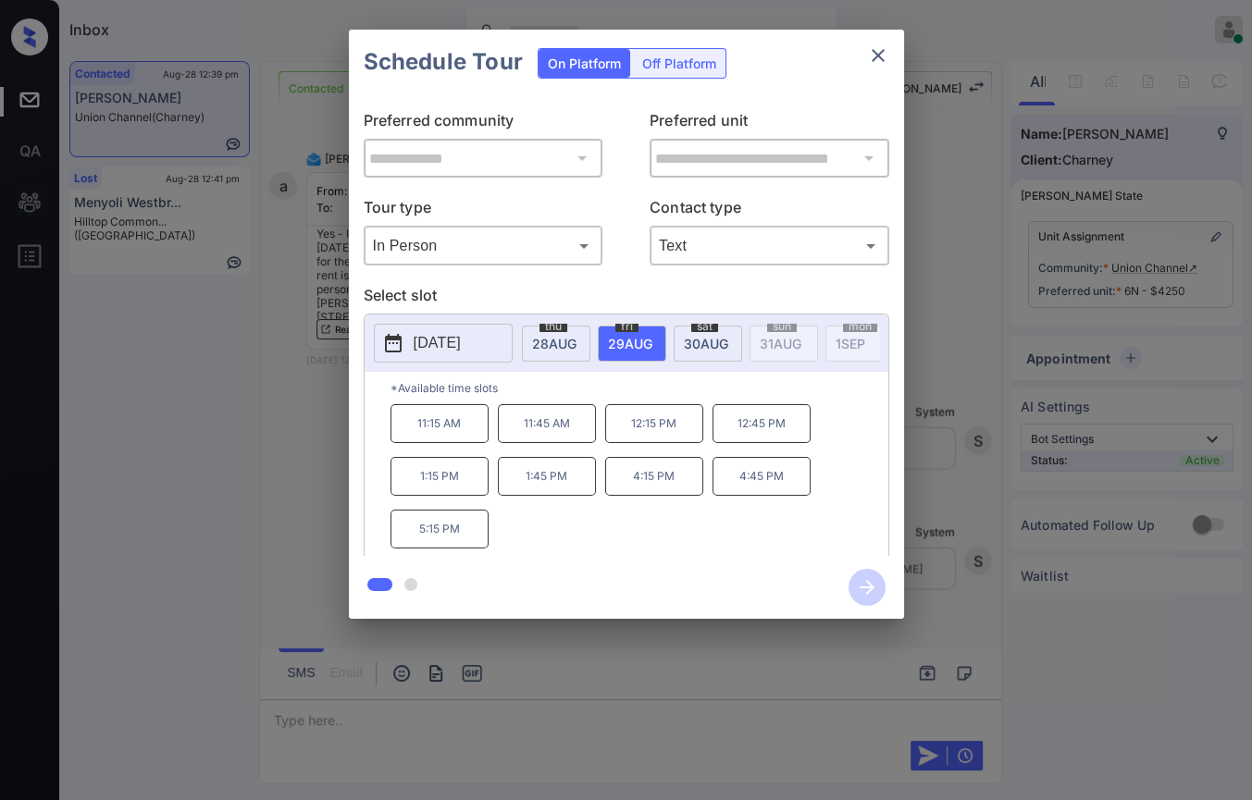
click at [656, 495] on p "4:15 PM" at bounding box center [654, 476] width 98 height 39
click at [858, 588] on icon "button" at bounding box center [866, 587] width 37 height 37
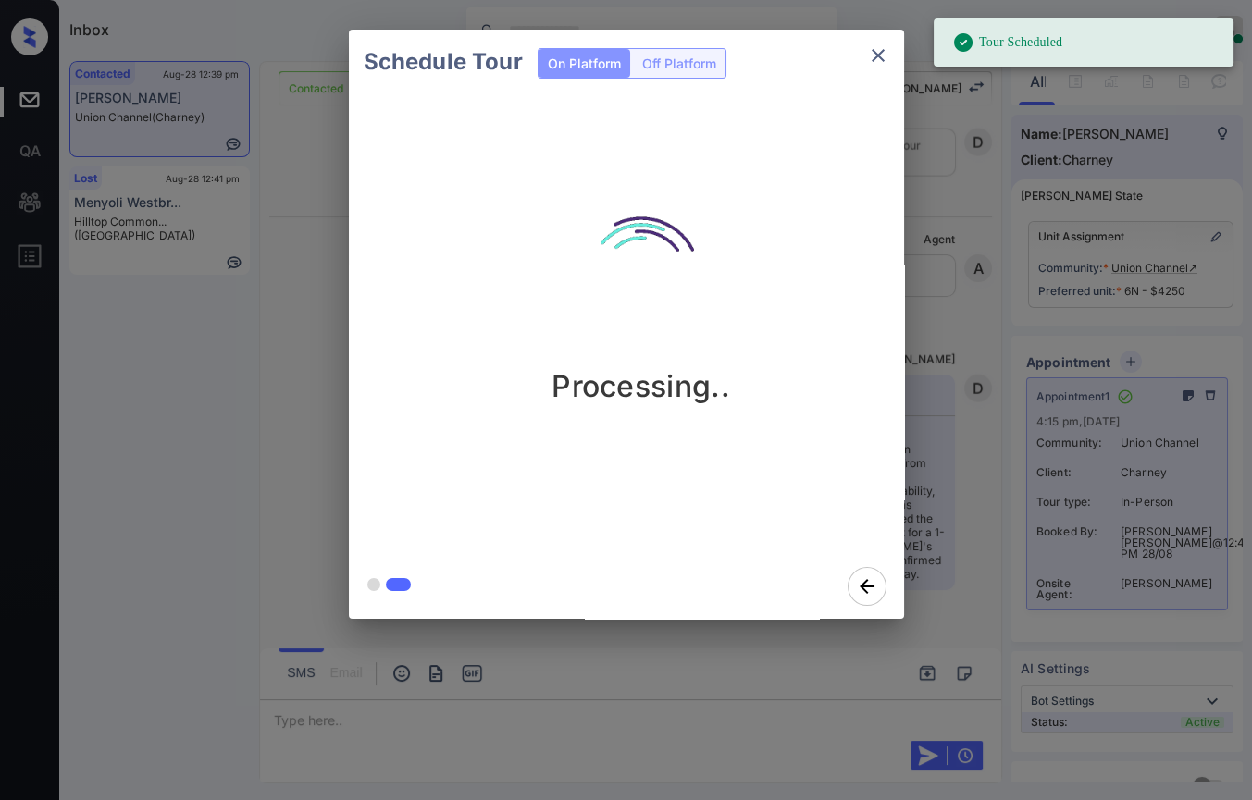
scroll to position [7037, 0]
click at [883, 56] on icon "close" at bounding box center [878, 55] width 22 height 22
